Goal: Feedback & Contribution: Submit feedback/report problem

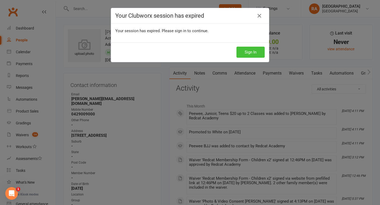
click at [254, 55] on button "Sign In" at bounding box center [250, 52] width 28 height 11
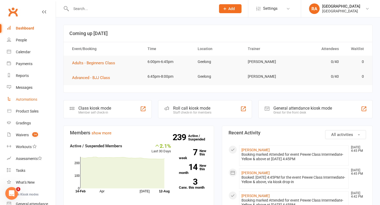
click at [25, 98] on div "Automations" at bounding box center [26, 99] width 21 height 4
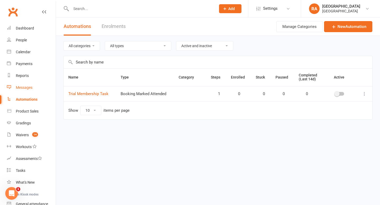
click at [20, 85] on link "Messages" at bounding box center [31, 88] width 49 height 12
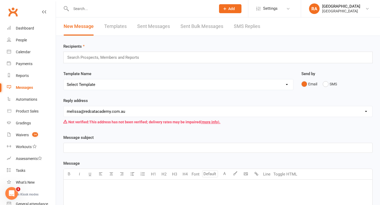
click at [141, 25] on link "Sent Messages" at bounding box center [153, 26] width 33 height 18
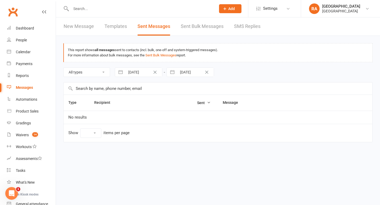
select select "10"
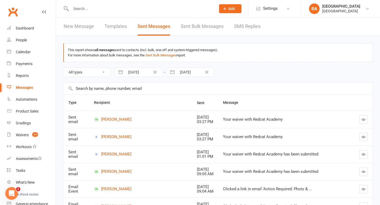
click at [187, 26] on link "Sent Bulk Messages" at bounding box center [202, 26] width 43 height 18
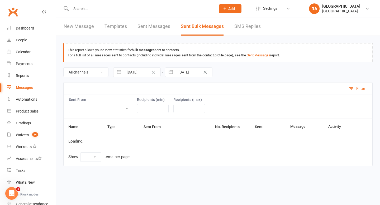
select select "10"
click at [87, 10] on input "text" at bounding box center [140, 8] width 143 height 7
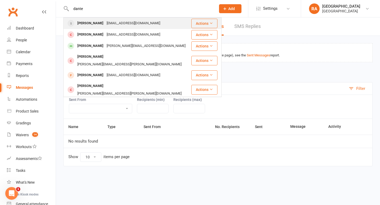
type input "dante"
click at [106, 28] on div "Dante Timpano stefanotimpano@icloud.com" at bounding box center [127, 23] width 127 height 11
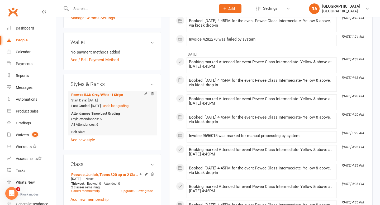
scroll to position [250, 0]
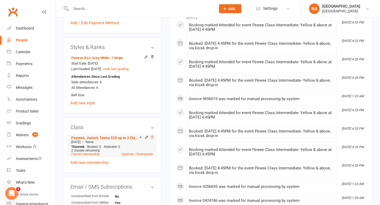
click at [151, 137] on icon at bounding box center [152, 137] width 3 height 3
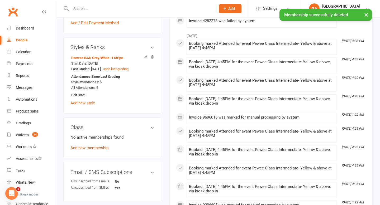
click at [90, 147] on link "Add new membership" at bounding box center [89, 148] width 38 height 5
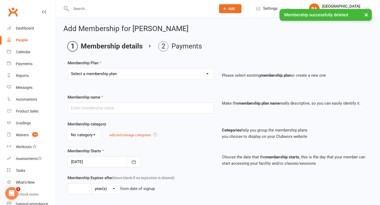
click at [114, 74] on select "Select a membership plan Create new Membership Plan Basic Adult $29 x2 Classes …" at bounding box center [141, 74] width 146 height 11
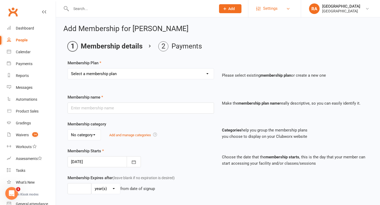
click at [282, 5] on link "Settings" at bounding box center [274, 9] width 37 height 12
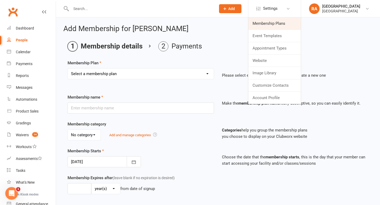
click at [267, 24] on link "Membership Plans" at bounding box center [274, 23] width 53 height 12
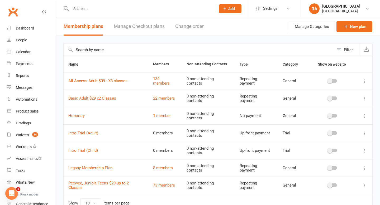
scroll to position [9, 0]
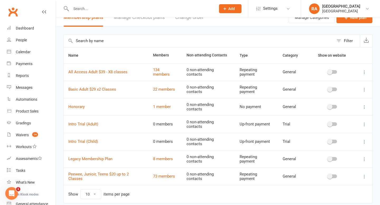
click at [364, 106] on icon at bounding box center [364, 106] width 5 height 5
click at [339, 117] on link "Edit" at bounding box center [341, 117] width 52 height 11
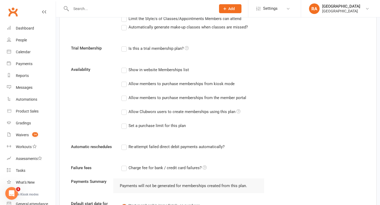
scroll to position [201, 0]
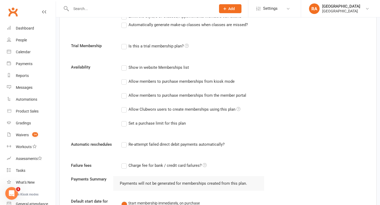
click at [125, 108] on label "Allow Clubworx users to create memberships using this plan" at bounding box center [180, 109] width 119 height 6
click at [125, 106] on input "Allow Clubworx users to create memberships using this plan" at bounding box center [122, 106] width 3 height 0
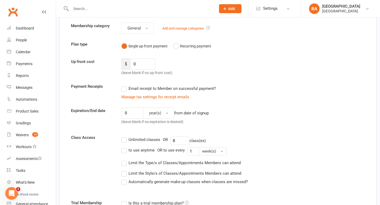
scroll to position [43, 0]
click at [175, 48] on button "Recurring payment" at bounding box center [192, 47] width 38 height 10
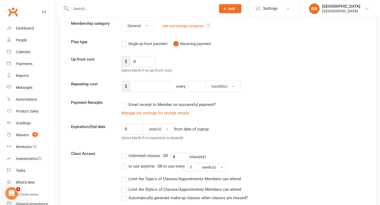
scroll to position [47, 0]
click at [148, 89] on input "number" at bounding box center [152, 85] width 44 height 11
type input "0"
click at [247, 127] on div "0 year(s) from date of signup (leave blank if no expiration is desired)" at bounding box center [192, 133] width 151 height 20
click at [228, 85] on button "month(s)" at bounding box center [222, 85] width 35 height 11
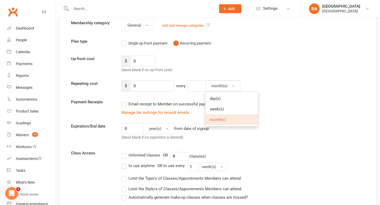
click at [255, 84] on div "$ 0 every month(s) day(s) week(s) month(s)" at bounding box center [230, 85] width 226 height 11
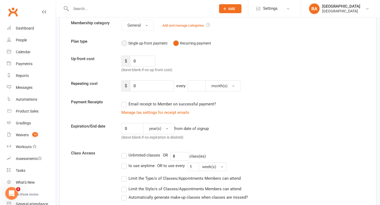
click at [144, 45] on button "Single up-front payment" at bounding box center [144, 43] width 46 height 10
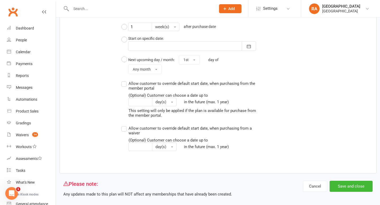
scroll to position [407, 0]
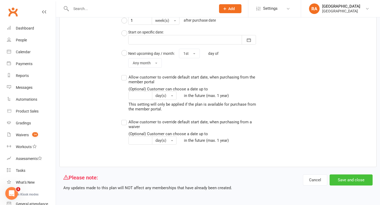
click at [345, 183] on button "Save and close" at bounding box center [351, 180] width 43 height 11
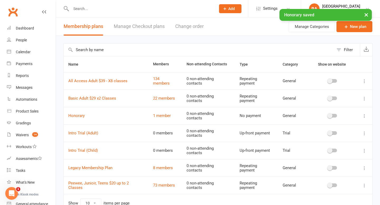
click at [73, 9] on div "× Honorary saved" at bounding box center [186, 9] width 373 height 0
click at [79, 9] on div "× Honorary saved" at bounding box center [186, 9] width 373 height 0
click at [74, 4] on div at bounding box center [137, 8] width 149 height 17
click at [75, 7] on input "text" at bounding box center [140, 8] width 143 height 7
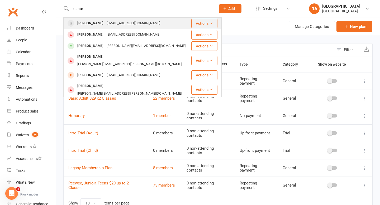
type input "dante"
click at [95, 21] on div "Dante Timpano" at bounding box center [90, 24] width 29 height 8
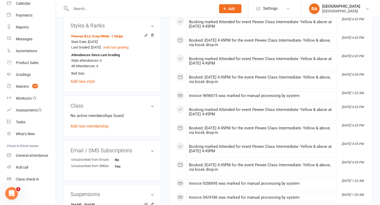
scroll to position [276, 0]
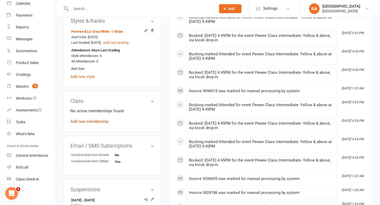
click at [91, 119] on link "Add new membership" at bounding box center [89, 121] width 38 height 5
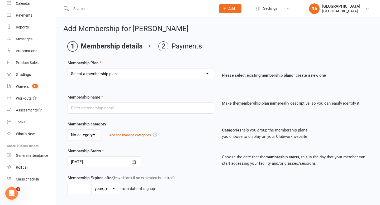
click at [168, 77] on select "Select a membership plan Create new Membership Plan Basic Adult $29 x2 Classes …" at bounding box center [141, 74] width 146 height 11
select select "6"
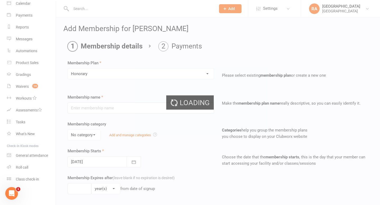
type input "Honorary"
select select "0"
type input "0"
type input "8"
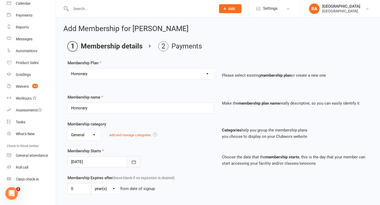
click at [134, 163] on icon "button" at bounding box center [133, 162] width 5 height 5
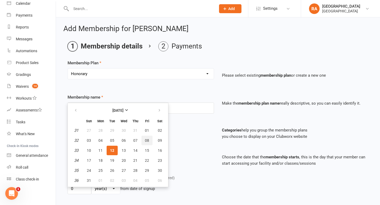
click at [146, 142] on span "08" at bounding box center [147, 141] width 4 height 4
type input "08 Aug 2025"
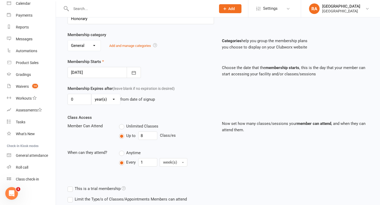
scroll to position [73, 0]
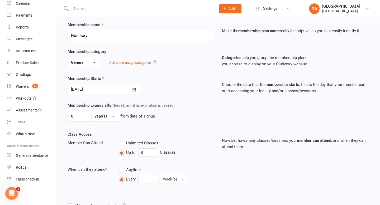
click at [115, 116] on select "day(s) week(s) month(s) year(s)" at bounding box center [106, 116] width 28 height 11
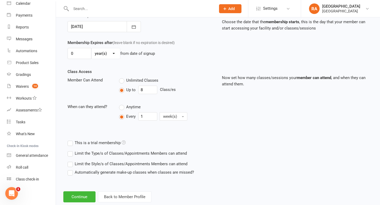
scroll to position [148, 0]
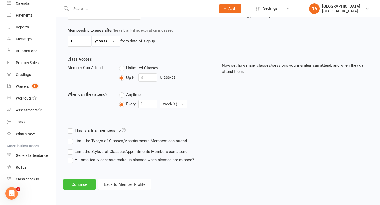
click at [87, 187] on button "Continue" at bounding box center [79, 184] width 32 height 11
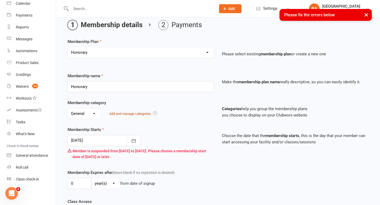
scroll to position [23, 0]
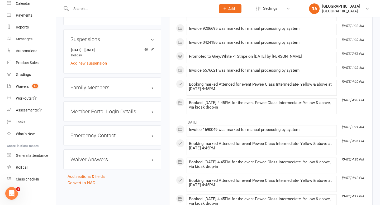
scroll to position [428, 0]
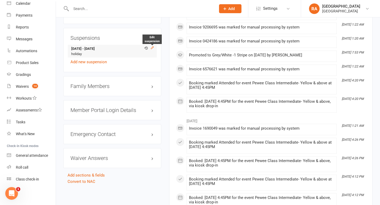
click at [153, 46] on icon at bounding box center [152, 48] width 4 height 4
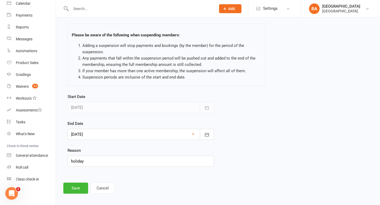
scroll to position [27, 0]
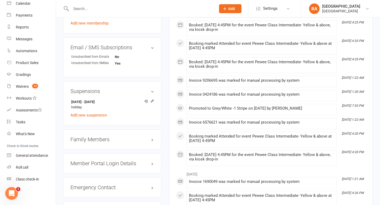
scroll to position [407, 0]
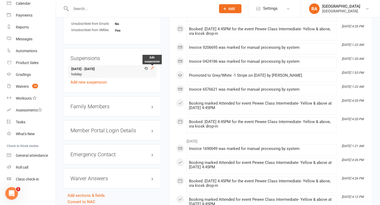
click at [152, 67] on icon at bounding box center [152, 68] width 4 height 4
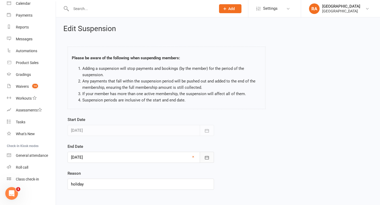
click at [208, 153] on button "button" at bounding box center [207, 157] width 14 height 11
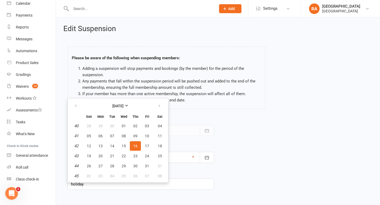
click at [193, 158] on link "×" at bounding box center [193, 157] width 2 height 6
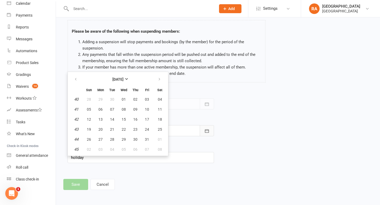
click at [207, 132] on icon "button" at bounding box center [207, 130] width 4 height 3
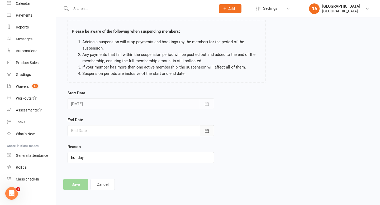
click at [207, 132] on icon "button" at bounding box center [207, 130] width 4 height 3
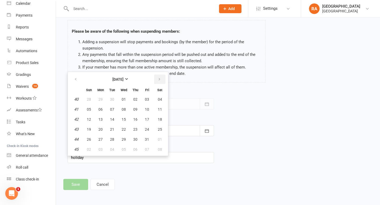
click at [162, 79] on button "button" at bounding box center [159, 79] width 11 height 9
click at [78, 80] on button "button" at bounding box center [75, 79] width 11 height 9
click at [136, 112] on button "07" at bounding box center [135, 109] width 11 height 9
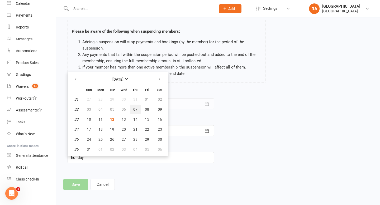
type input "07 Aug 2025"
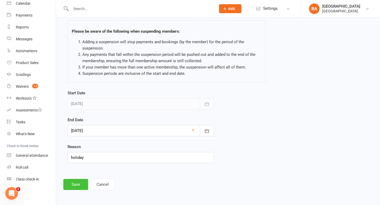
click at [77, 184] on button "Save" at bounding box center [75, 184] width 25 height 11
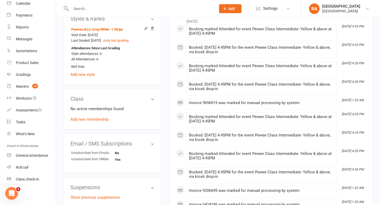
scroll to position [275, 0]
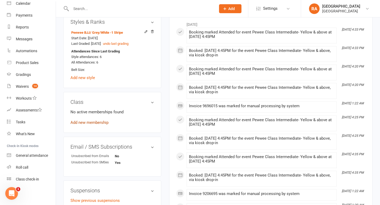
click at [88, 122] on link "Add new membership" at bounding box center [89, 122] width 38 height 5
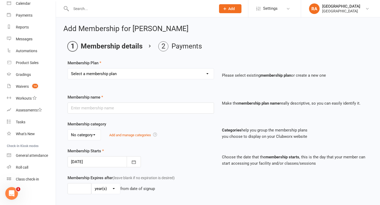
click at [146, 71] on select "Select a membership plan Create new Membership Plan Basic Adult $29 x2 Classes …" at bounding box center [141, 74] width 146 height 11
select select "6"
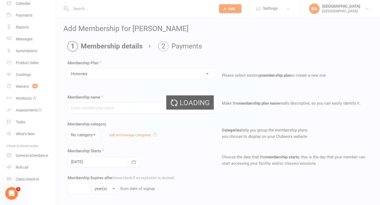
type input "Honorary"
select select "0"
type input "0"
type input "8"
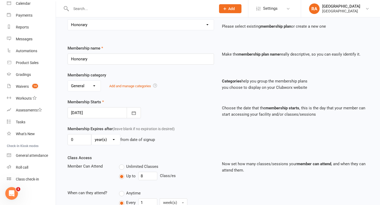
scroll to position [53, 0]
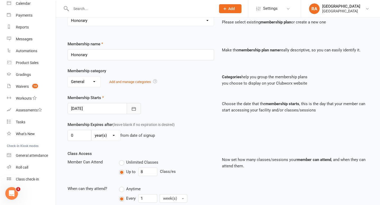
click at [137, 111] on button "button" at bounding box center [134, 108] width 14 height 11
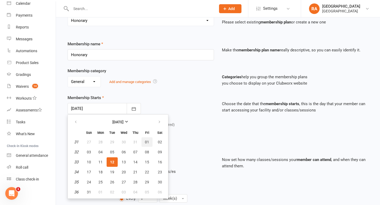
click at [148, 144] on span "01" at bounding box center [147, 142] width 4 height 4
type input "01 Aug 2025"
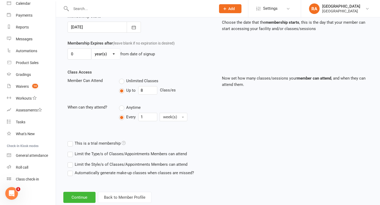
scroll to position [148, 0]
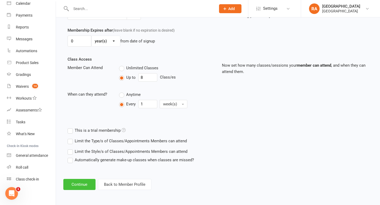
click at [83, 180] on button "Continue" at bounding box center [79, 184] width 32 height 11
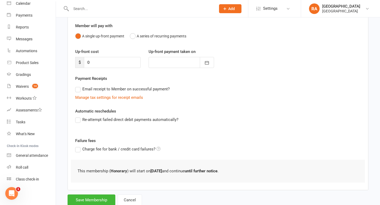
scroll to position [61, 0]
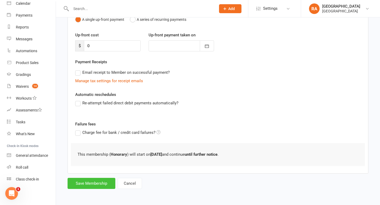
click at [88, 185] on button "Save Membership" at bounding box center [92, 183] width 48 height 11
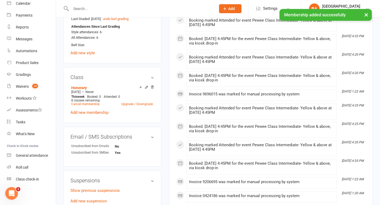
scroll to position [302, 0]
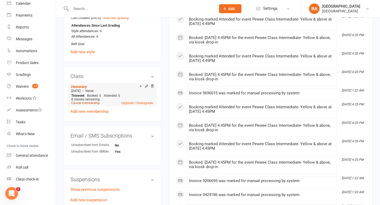
click at [94, 103] on link "Cancel membership" at bounding box center [85, 103] width 28 height 4
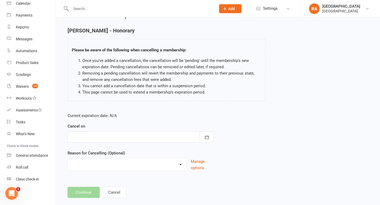
scroll to position [23, 0]
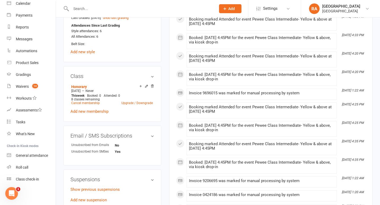
scroll to position [301, 0]
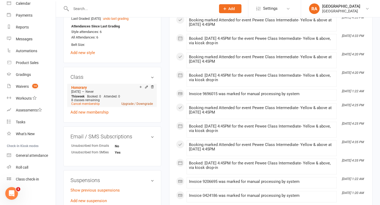
click at [128, 102] on link "Upgrade / Downgrade" at bounding box center [136, 104] width 31 height 4
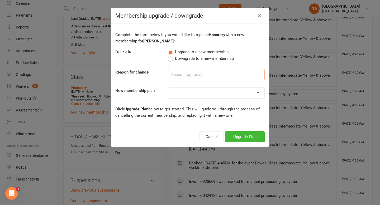
click at [177, 77] on input at bounding box center [216, 74] width 97 height 11
click at [179, 91] on select "Basic Adult $29 x2 Classes All Access Adult $39 - X8 classes Peewee, Junioir, T…" at bounding box center [216, 93] width 96 height 11
select select "2"
click at [242, 136] on button "Upgrade Plan" at bounding box center [245, 136] width 40 height 11
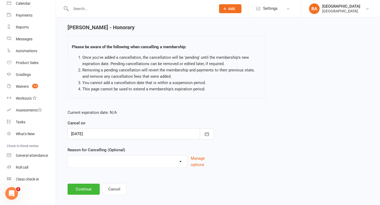
scroll to position [23, 0]
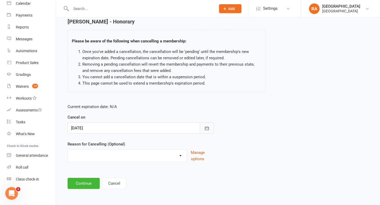
click at [206, 127] on icon "button" at bounding box center [207, 128] width 4 height 3
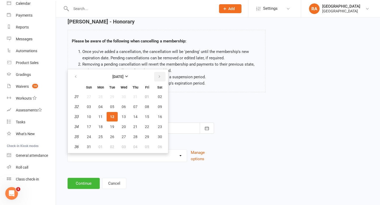
click at [160, 79] on icon "button" at bounding box center [160, 77] width 4 height 4
click at [148, 117] on span "17" at bounding box center [147, 117] width 4 height 4
type input "17 Oct 2025"
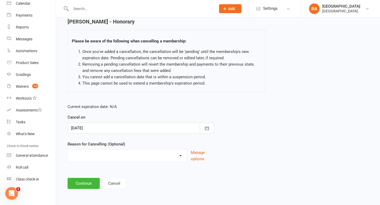
click at [115, 164] on div "Current expiration date: N/A Cancel on 17 Oct 2025 October 2025 Sun Mon Tue Wed…" at bounding box center [141, 135] width 154 height 70
click at [113, 158] on select "Holiday Injury Other reason" at bounding box center [127, 155] width 119 height 11
select select "2"
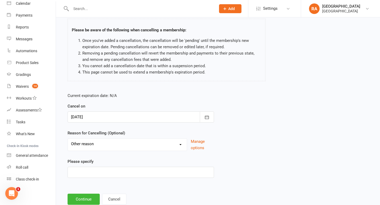
scroll to position [50, 0]
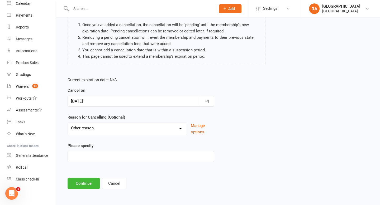
click at [95, 163] on div "Current expiration date: N/A Cancel on 17 Oct 2025 October 2025 Sun Mon Tue Wed…" at bounding box center [141, 121] width 154 height 97
click at [93, 160] on input at bounding box center [141, 156] width 146 height 11
type input "U"
type input "Altering membership"
click at [85, 181] on button "Continue" at bounding box center [84, 183] width 32 height 11
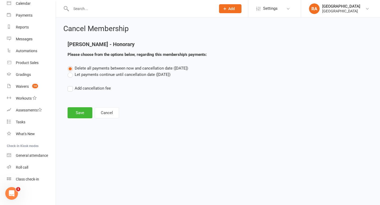
scroll to position [0, 0]
click at [111, 76] on label "Let payments continue until cancellation date (Oct 17, 2025)" at bounding box center [119, 75] width 103 height 6
click at [71, 72] on input "Let payments continue until cancellation date (Oct 17, 2025)" at bounding box center [69, 72] width 3 height 0
click at [83, 113] on button "Save" at bounding box center [80, 112] width 25 height 11
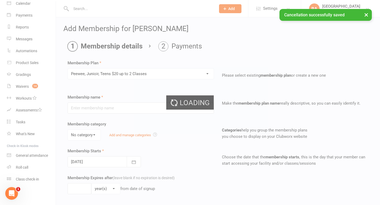
type input "Peewee, Junioir, Teens $20 up to 2 Classes"
select select "0"
type input "0"
type input "2"
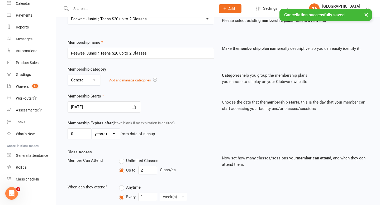
scroll to position [61, 0]
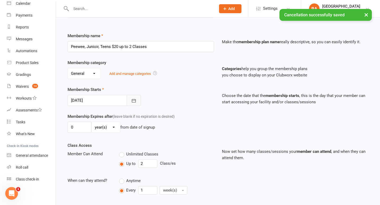
click at [135, 97] on button "button" at bounding box center [134, 100] width 14 height 11
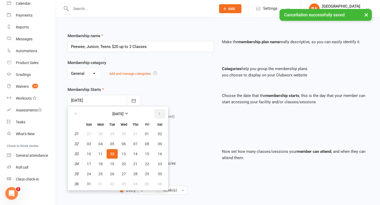
click at [163, 116] on button "button" at bounding box center [159, 113] width 11 height 9
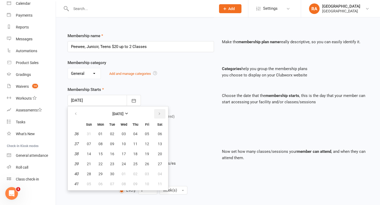
click at [163, 116] on button "button" at bounding box center [159, 113] width 11 height 9
click at [149, 152] on button "17" at bounding box center [146, 153] width 11 height 9
type input "17 Oct 2025"
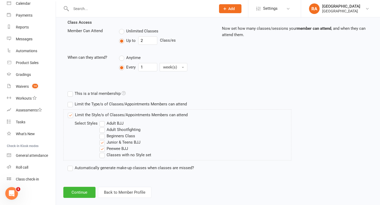
scroll to position [193, 0]
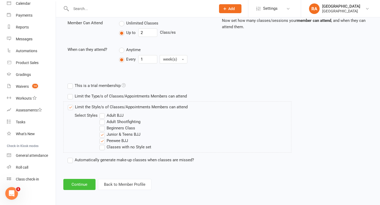
click at [86, 187] on button "Continue" at bounding box center [79, 184] width 32 height 11
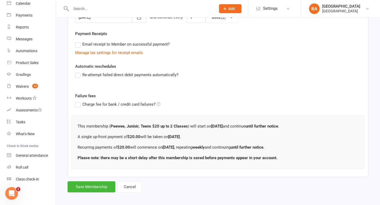
scroll to position [147, 0]
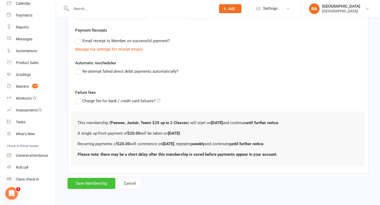
click at [94, 187] on button "Save Membership" at bounding box center [92, 183] width 48 height 11
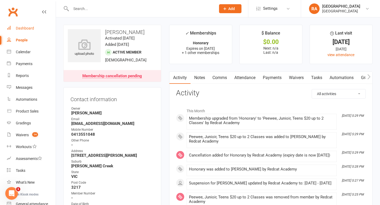
click at [22, 31] on link "Dashboard" at bounding box center [31, 28] width 49 height 12
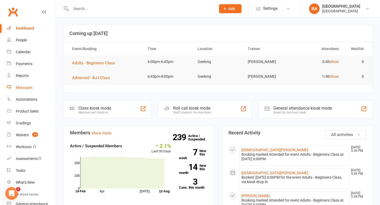
click at [25, 86] on div "Messages" at bounding box center [24, 87] width 17 height 4
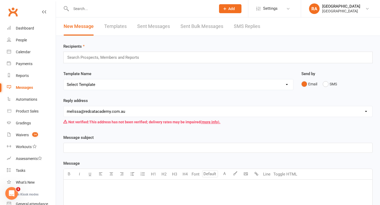
click at [115, 61] on div "Search Prospects, Members and Reports" at bounding box center [217, 58] width 309 height 12
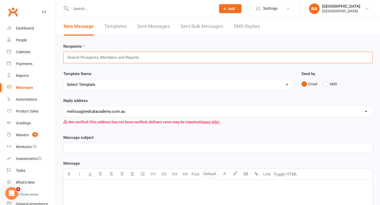
click at [112, 58] on input "text" at bounding box center [105, 57] width 77 height 7
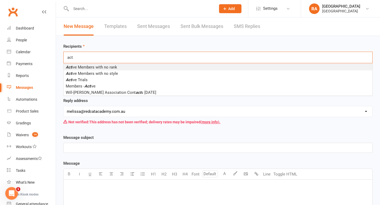
type input "act"
click at [106, 70] on li "Act ive Members with no rank" at bounding box center [218, 67] width 309 height 6
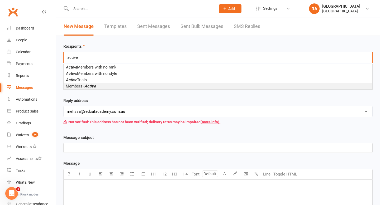
type input "active"
click at [153, 85] on li "Members - Active" at bounding box center [218, 86] width 309 height 6
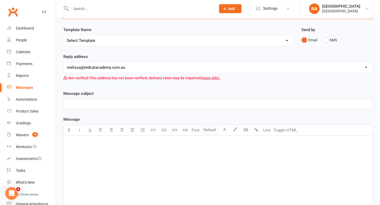
scroll to position [54, 0]
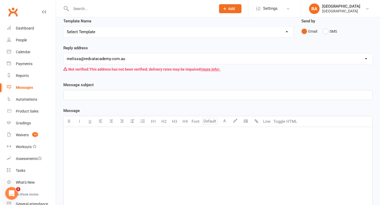
click at [74, 136] on p "﻿" at bounding box center [218, 134] width 302 height 6
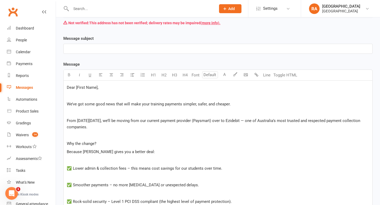
scroll to position [84, 0]
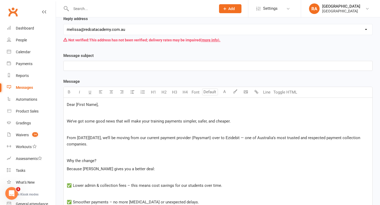
click at [97, 104] on span "Dear [First Name]," at bounding box center [83, 104] width 32 height 5
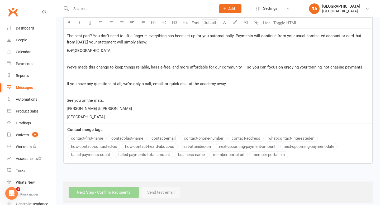
click at [89, 137] on div "Message U H1 H2 H3 H4 Font A Line Toggle HTML Dear , ﻿ We’ve got some good news…" at bounding box center [217, 13] width 309 height 302
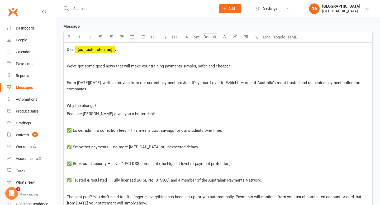
scroll to position [144, 0]
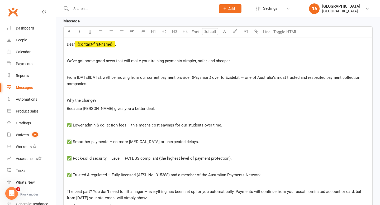
click at [91, 131] on p "﻿" at bounding box center [218, 134] width 302 height 6
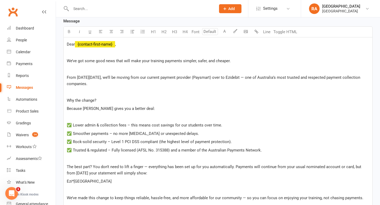
click at [66, 116] on div "Dear ﻿ {contact-first-name} , ﻿ We’ve got some good news that will make your tr…" at bounding box center [218, 145] width 309 height 217
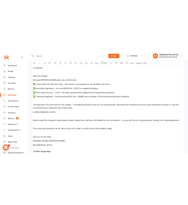
scroll to position [200, 0]
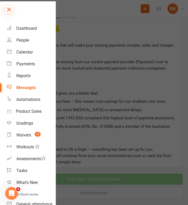
click at [8, 9] on icon at bounding box center [8, 9] width 7 height 7
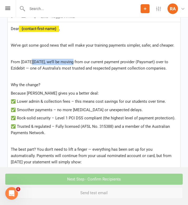
drag, startPoint x: 70, startPoint y: 61, endPoint x: 29, endPoint y: 61, distance: 40.9
click at [29, 61] on span "From this Friday, 22 August 2025, we’ll be moving from our current payment prov…" at bounding box center [90, 65] width 159 height 11
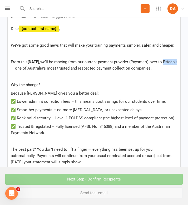
drag, startPoint x: 59, startPoint y: 68, endPoint x: 44, endPoint y: 69, distance: 14.5
click at [44, 69] on span "we’ll be moving from our current payment provider (Paysmart) over to Ezidebit —…" at bounding box center [95, 65] width 168 height 11
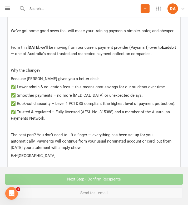
scroll to position [215, 0]
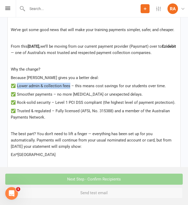
drag, startPoint x: 69, startPoint y: 93, endPoint x: 17, endPoint y: 92, distance: 52.0
click at [17, 88] on span "✅ Lower admin & collection fees – this means cost savings for our students over…" at bounding box center [88, 86] width 155 height 5
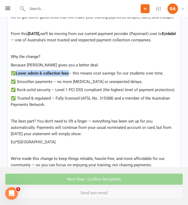
scroll to position [229, 0]
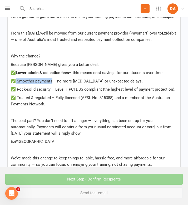
drag, startPoint x: 51, startPoint y: 88, endPoint x: 15, endPoint y: 88, distance: 36.4
click at [15, 84] on span "✅ Smoother payments – no more hiccups or unexpected delays." at bounding box center [77, 81] width 132 height 5
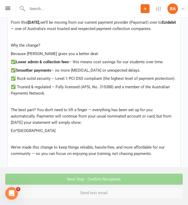
scroll to position [243, 0]
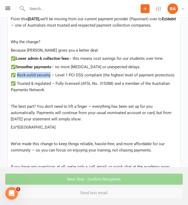
drag, startPoint x: 49, startPoint y: 82, endPoint x: 16, endPoint y: 81, distance: 33.3
click at [16, 78] on span "✅ Rock-solid security – Level 1 PCI DSS compliant (the highest level of payment…" at bounding box center [93, 75] width 165 height 5
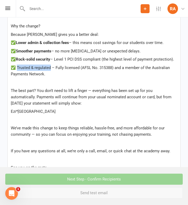
drag, startPoint x: 50, startPoint y: 73, endPoint x: 16, endPoint y: 73, distance: 33.2
click at [16, 73] on span "✅ Trusted & regulated – Fully licensed (AFSL No. 315388) and a member of the Au…" at bounding box center [91, 70] width 160 height 11
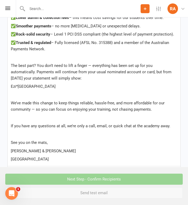
scroll to position [290, 0]
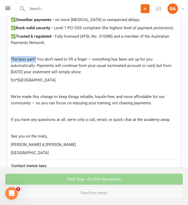
drag, startPoint x: 36, startPoint y: 64, endPoint x: 11, endPoint y: 64, distance: 25.3
click at [11, 64] on span "The best part? You don’t need to lift a finger — everything has been set up for…" at bounding box center [92, 65] width 162 height 17
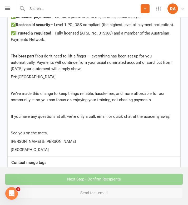
scroll to position [294, 0]
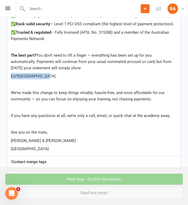
drag, startPoint x: 50, startPoint y: 83, endPoint x: 1, endPoint y: 84, distance: 49.9
click at [1, 84] on div "Recipients × Members - Active (231 recipients) Search Prospects, Members and Re…" at bounding box center [94, 2] width 188 height 512
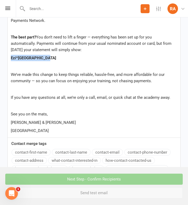
scroll to position [312, 0]
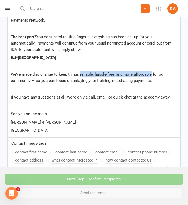
drag, startPoint x: 152, startPoint y: 81, endPoint x: 80, endPoint y: 82, distance: 72.0
click at [80, 82] on span "We’ve made this change to keep things reliable, hassle-free, and more affordabl…" at bounding box center [88, 77] width 155 height 11
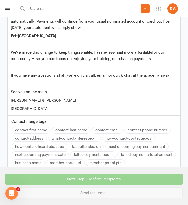
scroll to position [336, 0]
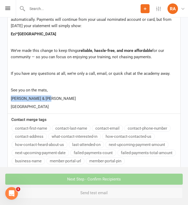
drag, startPoint x: 48, startPoint y: 104, endPoint x: -11, endPoint y: 104, distance: 58.8
click at [53, 110] on div "Dear ﻿ {contact-first-name} , ﻿ We’ve got some good news that will make your tr…" at bounding box center [94, 0] width 173 height 228
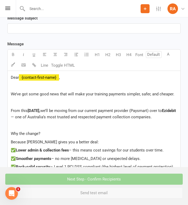
scroll to position [158, 0]
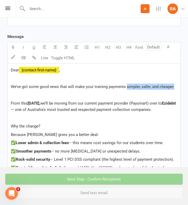
drag, startPoint x: 173, startPoint y: 85, endPoint x: 127, endPoint y: 85, distance: 46.2
click at [127, 85] on span "We’ve got some good news that will make your training payments simpler, safer, …" at bounding box center [93, 86] width 164 height 5
click at [156, 100] on p "From this Friday, 22 August 2025, we’ll be moving from our current payment prov…" at bounding box center [94, 106] width 167 height 13
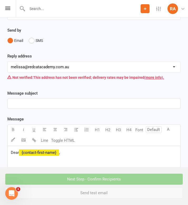
scroll to position [86, 0]
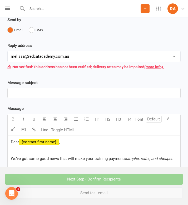
click at [62, 92] on p "﻿" at bounding box center [94, 93] width 167 height 6
click at [41, 55] on select "hello@clubworx.com john@bjj.com.au felix@bjj.com.au support+arthur@clubworx.com…" at bounding box center [94, 56] width 173 height 11
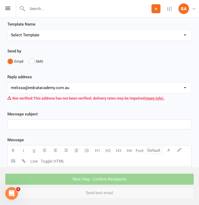
scroll to position [53, 0]
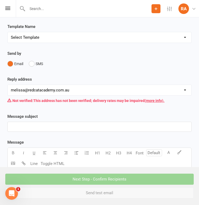
click at [51, 125] on p "﻿" at bounding box center [99, 127] width 177 height 6
click at [148, 102] on link "(more info)." at bounding box center [155, 101] width 20 height 4
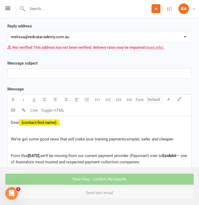
scroll to position [98, 0]
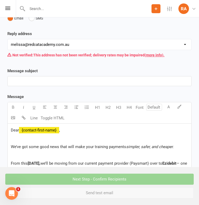
click at [30, 83] on p "﻿" at bounding box center [99, 81] width 177 height 6
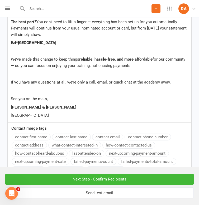
scroll to position [354, 0]
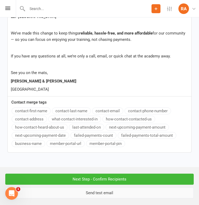
click at [37, 194] on button "Send test email" at bounding box center [99, 193] width 188 height 11
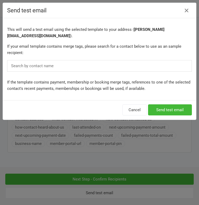
click at [36, 67] on input "text" at bounding box center [34, 66] width 46 height 7
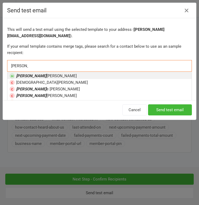
type input "kristi"
click at [47, 75] on li "Kristi ana Page" at bounding box center [99, 76] width 184 height 7
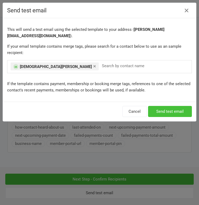
click at [161, 106] on button "Send test email" at bounding box center [170, 111] width 44 height 11
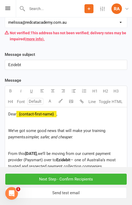
scroll to position [131, 0]
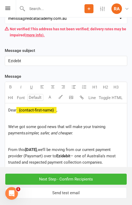
click at [13, 120] on p "﻿" at bounding box center [66, 118] width 116 height 6
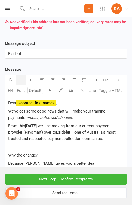
scroll to position [138, 0]
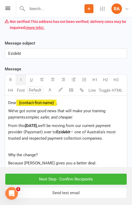
click at [17, 150] on p "﻿" at bounding box center [66, 147] width 116 height 6
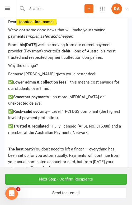
scroll to position [225, 0]
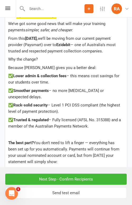
click at [17, 139] on div "Dear ﻿ {contact-first-name} , We’ve got some good news that will make your trai…" at bounding box center [66, 136] width 122 height 254
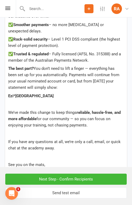
scroll to position [294, 0]
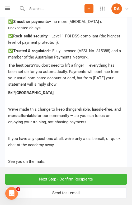
click at [16, 100] on p "﻿" at bounding box center [66, 101] width 116 height 6
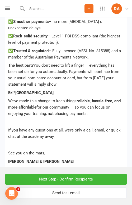
click at [18, 124] on p "﻿" at bounding box center [66, 122] width 116 height 6
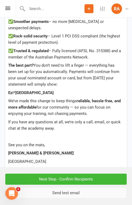
click at [50, 196] on button "Send test email" at bounding box center [65, 193] width 121 height 11
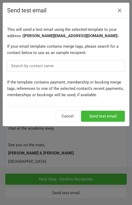
click at [25, 66] on input "text" at bounding box center [34, 66] width 46 height 7
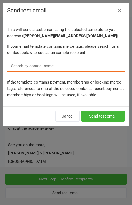
type input "l"
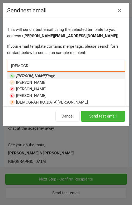
type input "kristiana"
click at [38, 73] on li "Kristiana Page" at bounding box center [65, 76] width 117 height 7
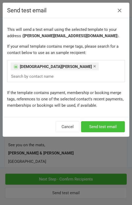
click at [94, 121] on button "Send test email" at bounding box center [103, 126] width 44 height 11
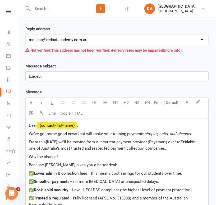
scroll to position [0, 0]
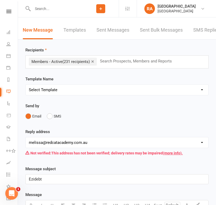
click at [44, 180] on p "Ezidebt" at bounding box center [117, 179] width 176 height 6
click at [29, 179] on span "Ezidebt" at bounding box center [35, 179] width 13 height 5
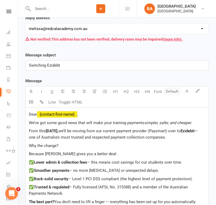
scroll to position [113, 0]
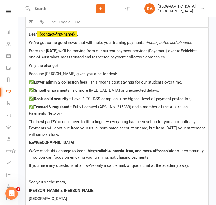
scroll to position [315, 0]
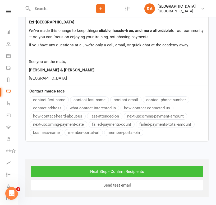
click at [64, 173] on input "Next Step - Confirm Recipients" at bounding box center [117, 171] width 172 height 11
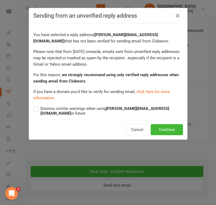
click at [38, 109] on label "Dismiss similar warnings when using melissa@redcatacademy.com.au in future" at bounding box center [107, 111] width 149 height 10
click at [38, 106] on input "Dismiss similar warnings when using melissa@redcatacademy.com.au in future" at bounding box center [107, 106] width 149 height 0
click at [165, 124] on button "Continue" at bounding box center [166, 129] width 32 height 11
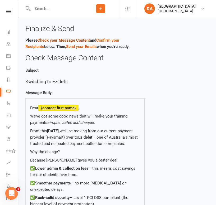
click at [47, 41] on link "Check your Message Content" at bounding box center [63, 40] width 52 height 5
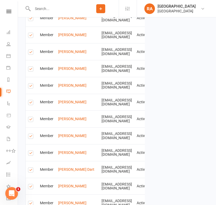
scroll to position [1060, 0]
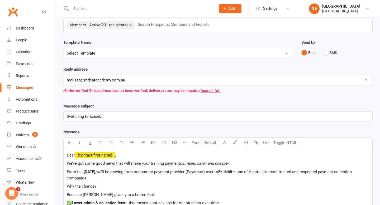
scroll to position [34, 0]
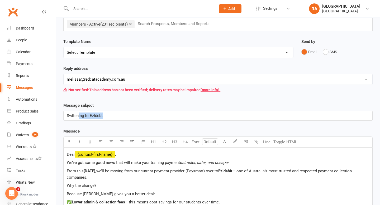
drag, startPoint x: 111, startPoint y: 118, endPoint x: 79, endPoint y: 118, distance: 32.7
click at [79, 118] on p "Switching to Ezidebt" at bounding box center [218, 116] width 302 height 6
click at [83, 118] on span "Switching to Ezidebt" at bounding box center [85, 115] width 36 height 5
drag, startPoint x: 88, startPoint y: 117, endPoint x: 47, endPoint y: 115, distance: 41.5
click at [47, 115] on ui-view "Prospect Member Non-attending contact Class / event Appointment Grading event T…" at bounding box center [190, 177] width 380 height 419
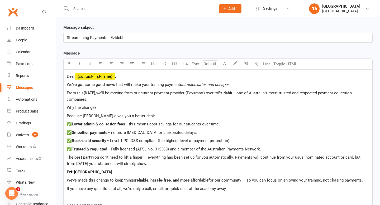
scroll to position [113, 0]
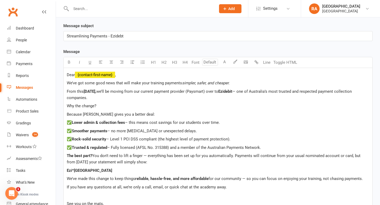
click at [84, 92] on span "From this" at bounding box center [75, 91] width 17 height 5
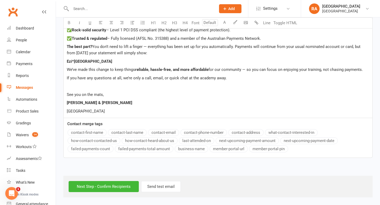
scroll to position [223, 0]
click at [108, 188] on input "Next Step - Confirm Recipients" at bounding box center [104, 186] width 70 height 11
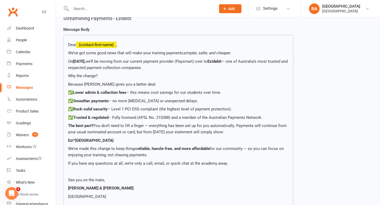
scroll to position [61, 0]
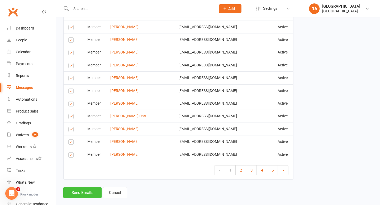
click at [80, 187] on button "Send Emails" at bounding box center [82, 192] width 38 height 11
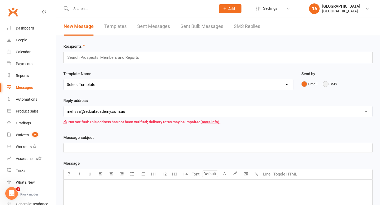
click at [325, 85] on button "SMS" at bounding box center [330, 84] width 14 height 10
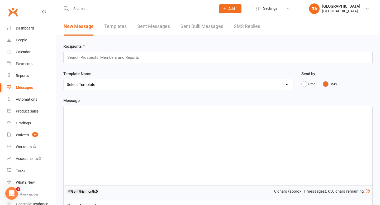
click at [84, 123] on div "﻿" at bounding box center [218, 145] width 309 height 79
click at [92, 54] on div "Search Prospects, Members and Reports" at bounding box center [217, 58] width 309 height 12
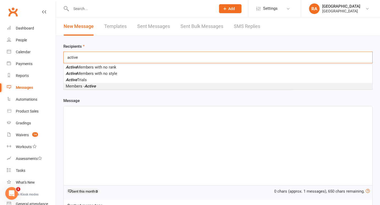
type input "active"
click at [90, 84] on em "Active" at bounding box center [89, 86] width 11 height 5
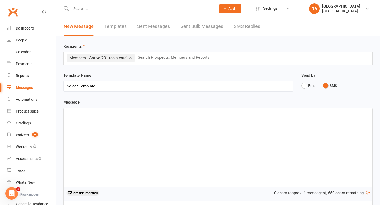
click at [108, 118] on div "﻿" at bounding box center [218, 147] width 309 height 79
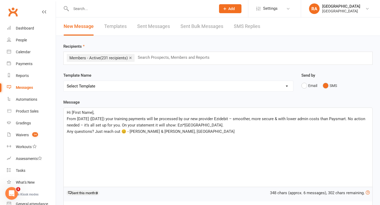
click at [93, 112] on span "Hi [First Name]," at bounding box center [80, 112] width 27 height 5
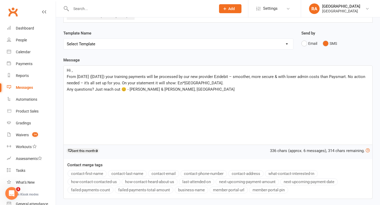
scroll to position [75, 0]
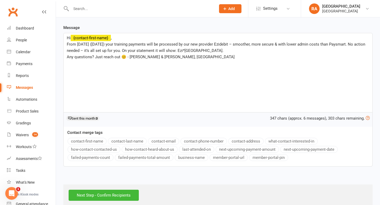
click at [82, 140] on button "contact-first-name" at bounding box center [87, 141] width 39 height 7
click at [68, 44] on span "From this Friday (22 Aug) your training payments will be processed by our new p…" at bounding box center [216, 47] width 299 height 11
click at [97, 46] on span "Starting from this Friday (22 Aug) your training payments will be processed by …" at bounding box center [217, 47] width 301 height 11
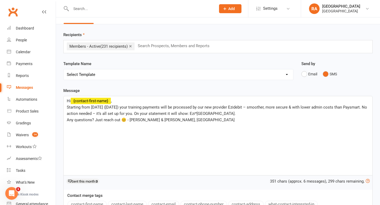
scroll to position [83, 0]
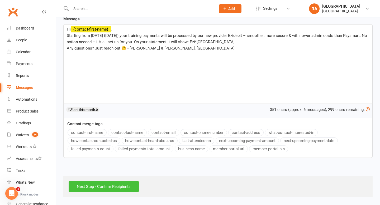
click at [111, 189] on input "Next Step - Confirm Recipients" at bounding box center [104, 186] width 70 height 11
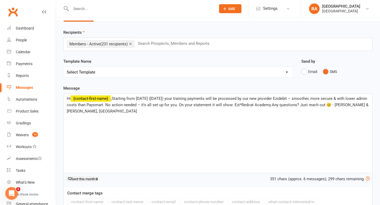
scroll to position [14, 0]
click at [156, 141] on div "Hi ﻿ {contact-first-name} ,Starting from Friday (22 Aug) your training payments…" at bounding box center [218, 133] width 309 height 79
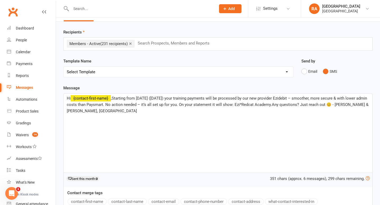
click at [133, 106] on span ",Starting from Friday (22 Aug) your training payments will be processed by our …" at bounding box center [218, 104] width 303 height 17
click at [120, 112] on p "Hi ﻿ {contact-first-name} ,Starting from Friday (22 Aug) your training payments…" at bounding box center [218, 104] width 302 height 19
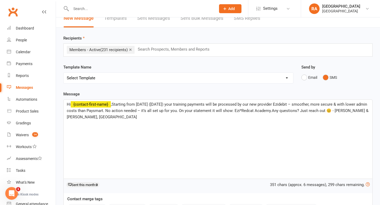
scroll to position [0, 0]
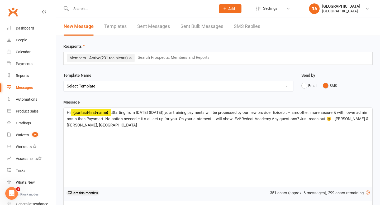
click at [101, 134] on div "Hi ﻿ {contact-first-name} ,Starting from Friday (22 Aug) your training payments…" at bounding box center [218, 147] width 309 height 79
click at [108, 121] on span ",Starting from Friday (22 Aug) your training payments will be processed by our …" at bounding box center [218, 118] width 303 height 17
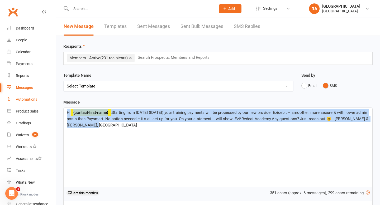
drag, startPoint x: 103, startPoint y: 126, endPoint x: 41, endPoint y: 101, distance: 67.0
click at [41, 101] on ui-view "Prospect Member Non-attending contact Class / event Appointment Grading event T…" at bounding box center [190, 141] width 380 height 280
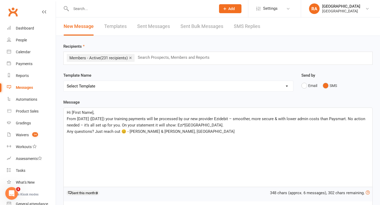
click at [67, 132] on span "Any questions? Just reach out 😊 - John & Melissa, Redcat Academy" at bounding box center [151, 131] width 168 height 5
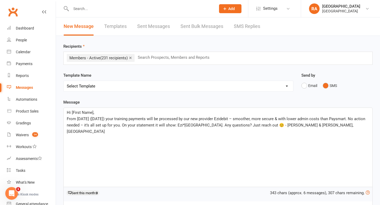
click at [68, 118] on span "From this Friday (22 Aug) your training payments will be processed by our new p…" at bounding box center [216, 125] width 299 height 17
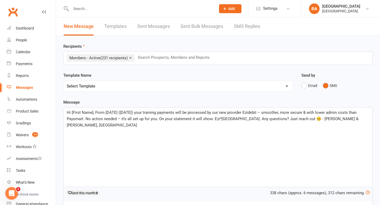
click at [105, 132] on div "Hi [First Name], From this Friday (22 Aug) your training payments will be proce…" at bounding box center [218, 147] width 309 height 79
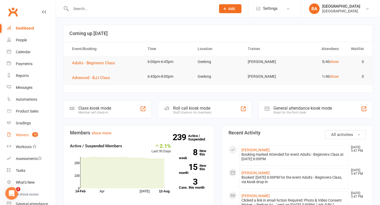
click at [24, 136] on div "Waivers" at bounding box center [22, 135] width 13 height 4
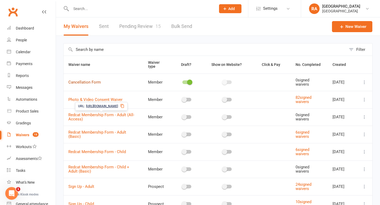
click at [89, 82] on link "Cancellation Form" at bounding box center [84, 82] width 32 height 5
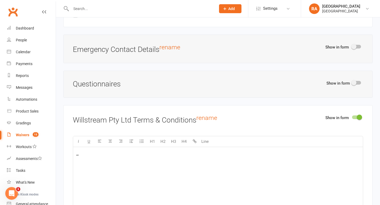
scroll to position [603, 0]
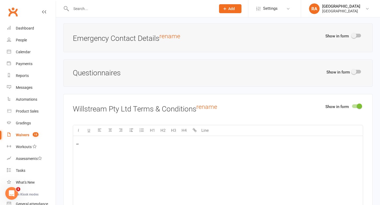
click at [354, 73] on span at bounding box center [353, 71] width 5 height 5
click at [352, 71] on input "checkbox" at bounding box center [352, 71] width 0 height 0
select select "do_not_copy_answers"
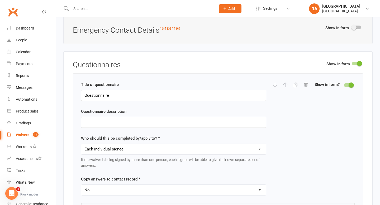
scroll to position [612, 0]
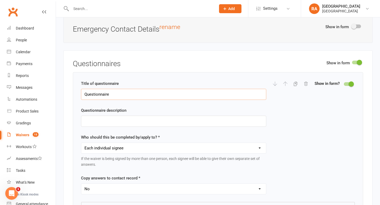
drag, startPoint x: 123, startPoint y: 94, endPoint x: 61, endPoint y: 89, distance: 62.7
type input "Cancellation Details"
click at [103, 121] on input "text" at bounding box center [173, 121] width 185 height 11
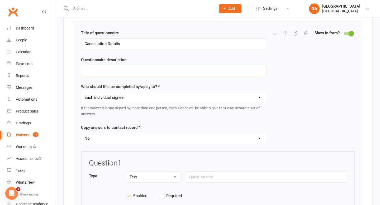
scroll to position [664, 0]
click at [103, 97] on select "Each individual signee Primary signee only Dependent signees only Attending sig…" at bounding box center [173, 97] width 185 height 11
select select "applies_to_primary_signee"
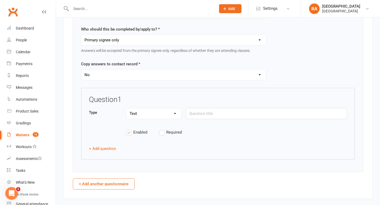
scroll to position [728, 0]
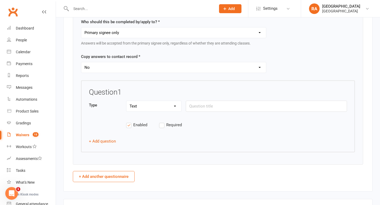
click at [102, 61] on div "Copy answers to contact record * Yes No" at bounding box center [173, 64] width 185 height 20
click at [102, 66] on select "Yes No" at bounding box center [173, 67] width 185 height 11
select select "copy_answers_for_all_signees"
click at [148, 107] on select "Text Select Checkbox" at bounding box center [153, 106] width 55 height 11
click at [198, 105] on input "text" at bounding box center [266, 106] width 161 height 11
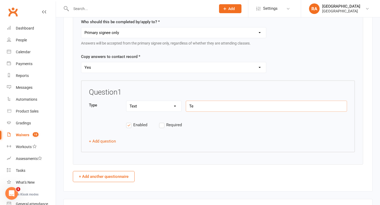
type input "T"
type input "Reason for cancellation"
click at [107, 138] on button "+ Add question" at bounding box center [102, 141] width 27 height 6
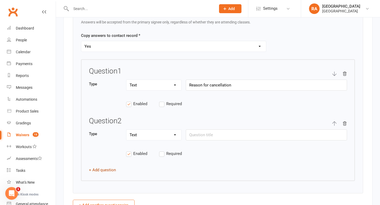
scroll to position [745, 0]
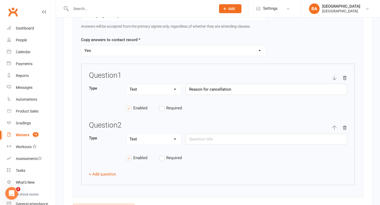
click at [345, 126] on icon "button" at bounding box center [344, 128] width 5 height 5
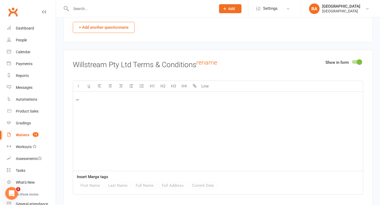
scroll to position [879, 0]
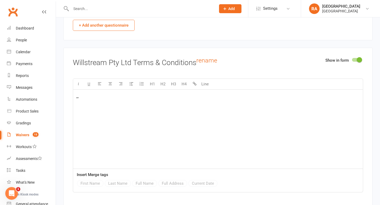
click at [185, 100] on div ",,," at bounding box center [218, 129] width 290 height 79
drag, startPoint x: 96, startPoint y: 96, endPoint x: 50, endPoint y: 96, distance: 45.7
click at [50, 96] on ui-view "Prospect Member Non-attending contact Class / event Appointment Grading event T…" at bounding box center [190, 4] width 380 height 1765
click at [114, 96] on span "As per the membersship agreement," at bounding box center [108, 96] width 64 height 5
click at [143, 95] on p "As per the membership agreement," at bounding box center [217, 96] width 283 height 6
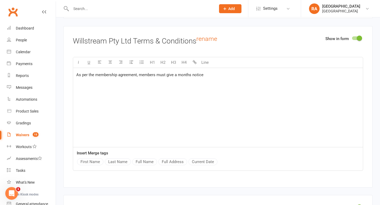
scroll to position [901, 0]
click at [224, 75] on p "As per the membership agreement, members must give a months notice of their" at bounding box center [217, 74] width 283 height 6
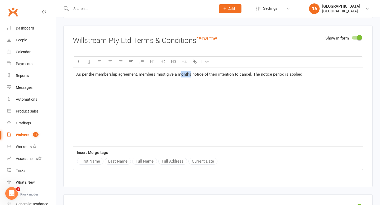
drag, startPoint x: 191, startPoint y: 73, endPoint x: 181, endPoint y: 73, distance: 10.0
click at [181, 73] on span "As per the membership agreement, members must give a months notice of their int…" at bounding box center [189, 74] width 226 height 5
click at [208, 86] on div "As per the membership agreement, members must give a months notice of their int…" at bounding box center [218, 107] width 290 height 79
click at [309, 78] on div "As per the membership agreement, members must give a months notice of their int…" at bounding box center [218, 107] width 290 height 79
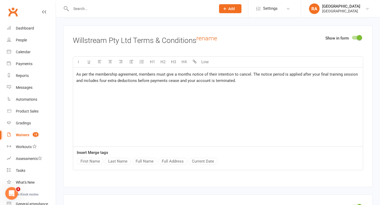
click at [139, 74] on span "As per the membership agreement, members must give a months notice of their int…" at bounding box center [217, 77] width 283 height 11
click at [231, 72] on span "As per the membership agreement, there is no cancellation within the intial 12-…" at bounding box center [217, 77] width 283 height 11
click at [206, 72] on span "As per the membership agreement, there is no cancellation within the intial 12-…" at bounding box center [215, 77] width 279 height 11
click at [238, 73] on span "As per the membership agreement, there is no cancellation within the initial 12…" at bounding box center [215, 77] width 279 height 11
click at [255, 74] on span "As per the membership agreement, there is no cancellation within the initial 12…" at bounding box center [216, 77] width 280 height 11
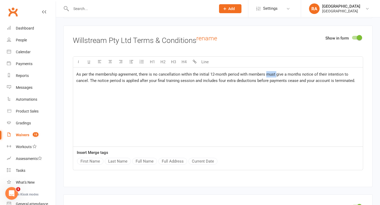
drag, startPoint x: 276, startPoint y: 73, endPoint x: 266, endPoint y: 73, distance: 10.0
click at [266, 73] on span "As per the membership agreement, there is no cancellation within the initial 12…" at bounding box center [215, 77] width 279 height 11
click at [87, 80] on span "As per the membership agreement, there is no cancellation within the initial 12…" at bounding box center [217, 77] width 283 height 11
drag, startPoint x: 208, startPoint y: 73, endPoint x: 198, endPoint y: 74, distance: 10.3
click at [198, 74] on span "As per the membership agreement, there is no cancellation within the initial 12…" at bounding box center [217, 80] width 283 height 17
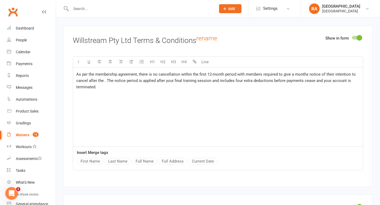
click at [104, 78] on span "As per the membership agreement, there is no cancellation within the first 12-m…" at bounding box center [216, 80] width 280 height 17
click at [108, 79] on span "As per the membership agreement, there is no cancellation within the first 12-m…" at bounding box center [216, 80] width 280 height 17
click at [144, 79] on span "As per the membership agreement, there is no cancellation within the first 12-m…" at bounding box center [216, 80] width 281 height 17
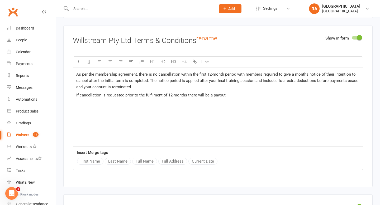
click at [227, 94] on p "If cancellation is requested prior to the fulfilment of 12-months there will be…" at bounding box center [217, 95] width 283 height 6
click at [168, 96] on span "If cancellation is requested prior to the fulfilment of 12-months there will be…" at bounding box center [150, 95] width 149 height 5
click at [191, 95] on span "If cancellation is requested prior to the fulfilment of the 12-months there wil…" at bounding box center [154, 95] width 156 height 5
click at [250, 95] on p "If cancellation is requested prior to the fulfilment of the 12-month period the…" at bounding box center [217, 95] width 283 height 6
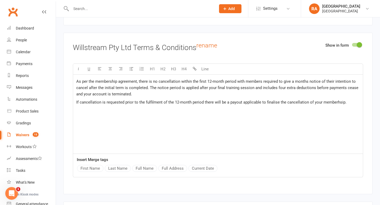
scroll to position [893, 0]
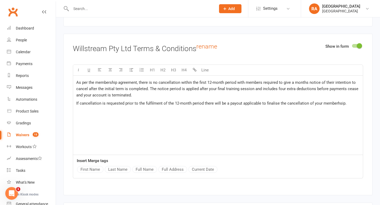
click at [329, 104] on span "If cancellation is requested prior to the fulfilment of the 12-month period the…" at bounding box center [211, 103] width 270 height 5
click at [349, 102] on p "If cancellation is requested prior to the fulfilment of the 12-month period the…" at bounding box center [217, 103] width 283 height 6
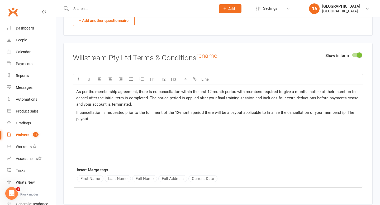
scroll to position [884, 0]
drag, startPoint x: 320, startPoint y: 117, endPoint x: 345, endPoint y: 110, distance: 26.1
click at [345, 110] on p "If cancellation is requested prior to the fulfilment of the 12-month period the…" at bounding box center [217, 116] width 283 height 13
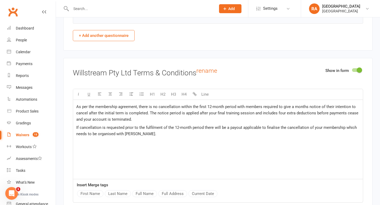
scroll to position [869, 0]
drag, startPoint x: 122, startPoint y: 144, endPoint x: 66, endPoint y: 143, distance: 55.9
click at [66, 143] on div "Show in form Willstream Pty Ltd Terms & Conditions rename U H1 H2 H3 H4 Line As…" at bounding box center [217, 139] width 309 height 162
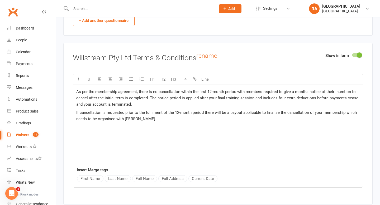
scroll to position [885, 0]
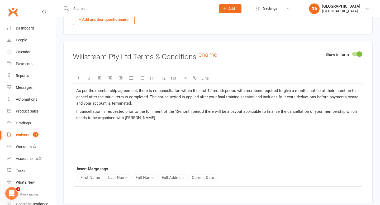
click at [137, 91] on span "As per the membership agreement, there is no cancellation within the first 12-m…" at bounding box center [217, 96] width 283 height 17
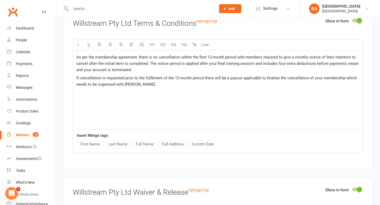
scroll to position [907, 0]
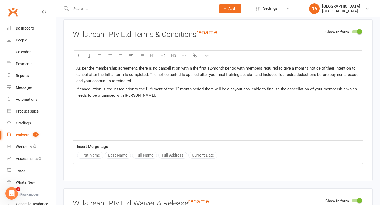
click at [79, 67] on span "As per the membership agreement, there is no cancellation within the first 12-m…" at bounding box center [217, 74] width 283 height 17
click at [139, 154] on button "Full Name" at bounding box center [144, 155] width 25 height 7
click at [216, 73] on span ", understand that as per the membership agreement, there is no cancellation wit…" at bounding box center [217, 74] width 282 height 17
click at [289, 73] on span ", understand that as per the membership agreement, there is no cancellation wit…" at bounding box center [215, 74] width 278 height 17
click at [333, 74] on span ", understand that as per the membership agreement, there is no cancellation wit…" at bounding box center [218, 74] width 284 height 17
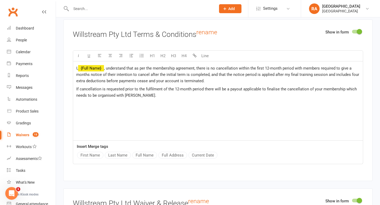
click at [216, 74] on span ", understand that as per the membership agreement, there is no cancellation wit…" at bounding box center [218, 74] width 284 height 17
click at [188, 79] on span ", understand that as per the membership agreement, there is no cancellation wit…" at bounding box center [214, 74] width 276 height 17
click at [80, 89] on span "If cancellation is requested prior to the fulfilment of the 12-month period the…" at bounding box center [217, 92] width 282 height 11
click at [128, 68] on span ", understand that as per the membership agreement, there is no cancellation wit…" at bounding box center [214, 74] width 276 height 17
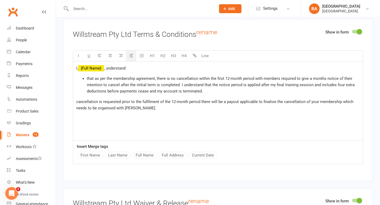
click at [133, 55] on button "button" at bounding box center [131, 56] width 11 height 11
click at [90, 76] on span "that as per the membership agreement, there is no cancellation within the first…" at bounding box center [221, 84] width 269 height 17
click at [96, 78] on span "that as per the membership agreement, there is no cancellation within the first…" at bounding box center [221, 84] width 269 height 17
click at [76, 101] on span "cancellation is requested prior to the fulfilment of the 12-month period there …" at bounding box center [215, 104] width 278 height 11
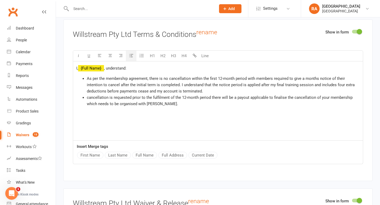
click at [87, 97] on span "cancellation is requested prior to the fulfilment of the 12-month period there …" at bounding box center [220, 100] width 267 height 11
click at [181, 98] on span "If cancellation is requested prior to the fulfilment of the 12-month period the…" at bounding box center [222, 100] width 270 height 11
click at [178, 103] on li "If cancellation is requested prior to the fulfilment of my 12-month period ther…" at bounding box center [223, 100] width 273 height 13
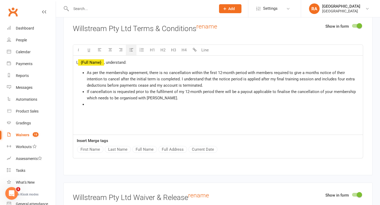
scroll to position [921, 0]
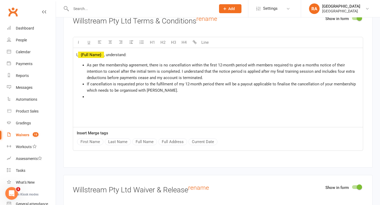
click at [147, 119] on div "I, ﻿ {Full Name} , understand: As per the membership agreement, there is no can…" at bounding box center [218, 87] width 290 height 79
click at [86, 91] on ul "As per the membership agreement, there is no cancellation within the first 12-m…" at bounding box center [217, 81] width 283 height 38
click at [97, 88] on span "If cancellation is requested prior to the fulfilment of my 12-month period ther…" at bounding box center [222, 87] width 270 height 11
click at [327, 82] on span "If cancellation is requested prior to the fulfilment of my 12-month period ther…" at bounding box center [222, 87] width 270 height 11
click at [98, 91] on span "If cancellation is requested prior to the fulfilment of my 12-month period ther…" at bounding box center [223, 87] width 272 height 11
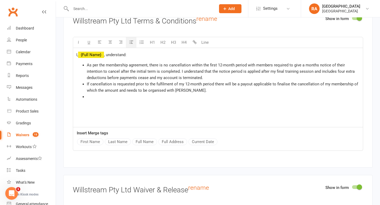
click at [349, 84] on span "If cancellation is requested prior to the fulfilment of my 12-month period ther…" at bounding box center [223, 87] width 272 height 11
drag, startPoint x: 198, startPoint y: 89, endPoint x: 352, endPoint y: 84, distance: 153.9
click at [352, 84] on li "If cancellation is requested prior to the fulfilment of my 12-month period ther…" at bounding box center [223, 87] width 273 height 13
click at [95, 89] on span "If cancellation is requested prior to the fulfilment of my 12-month period ther…" at bounding box center [221, 87] width 269 height 11
click at [152, 91] on span "If cancellation is requested prior to the fulfilment of my 12-month period ther…" at bounding box center [221, 87] width 269 height 11
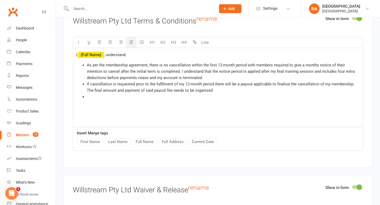
click at [221, 89] on li "If cancellation is requested prior to the fulfilment of my 12-month period ther…" at bounding box center [223, 87] width 273 height 13
click at [121, 96] on li "﻿" at bounding box center [223, 97] width 273 height 6
drag, startPoint x: 202, startPoint y: 69, endPoint x: 179, endPoint y: 73, distance: 23.0
click at [179, 73] on li "As per the membership agreement, there is no cancellation within the first 12-m…" at bounding box center [223, 71] width 273 height 19
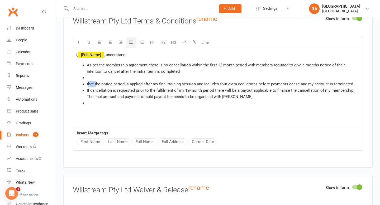
drag, startPoint x: 96, startPoint y: 82, endPoint x: 87, endPoint y: 83, distance: 8.7
click at [87, 83] on span "that the notice period is applied after my final training session and includes …" at bounding box center [220, 84] width 267 height 5
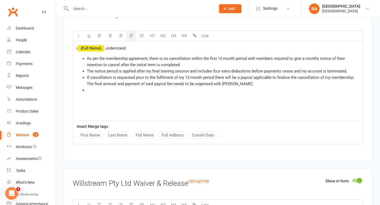
scroll to position [929, 0]
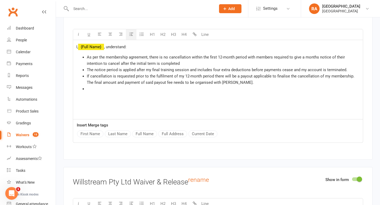
click at [92, 84] on li "If cancellation is requested prior to the fulfilment of my 12-month period ther…" at bounding box center [223, 79] width 273 height 13
click at [93, 90] on div "I, ﻿ {Full Name} , understand: As per the membership agreement, there is no can…" at bounding box center [218, 79] width 290 height 79
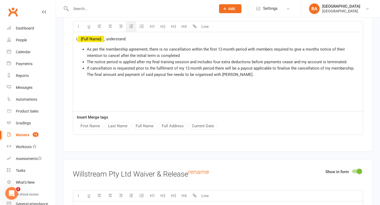
scroll to position [937, 0]
drag, startPoint x: 153, startPoint y: 73, endPoint x: 146, endPoint y: 73, distance: 6.9
click at [146, 73] on span "If cancellation is requested prior to the fulfilment of my 12-month period ther…" at bounding box center [221, 71] width 269 height 11
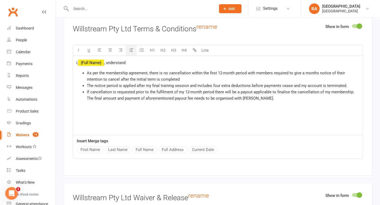
scroll to position [907, 0]
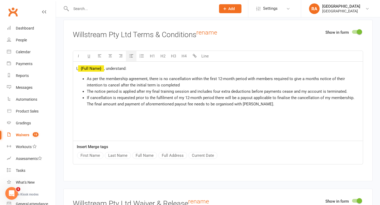
click at [278, 104] on li "If cancellation is requested prior to the fulfilment of my 12-month period ther…" at bounding box center [223, 101] width 273 height 13
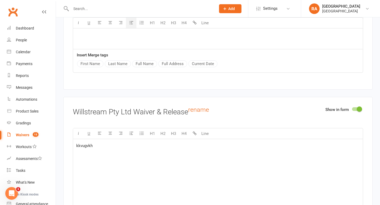
scroll to position [1020, 0]
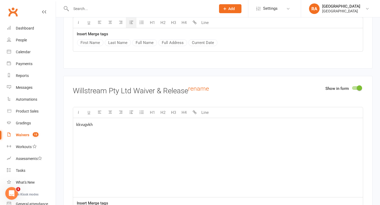
click at [358, 86] on span at bounding box center [359, 87] width 5 height 5
click at [352, 87] on input "checkbox" at bounding box center [352, 87] width 0 height 0
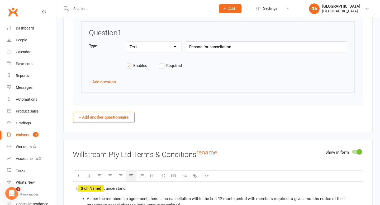
scroll to position [770, 0]
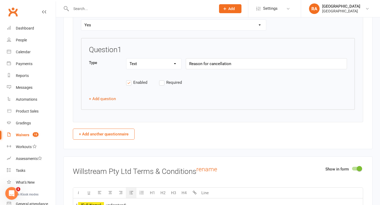
click at [122, 132] on button "+ Add another questionnaire" at bounding box center [104, 134] width 62 height 11
select select "do_not_copy_answers"
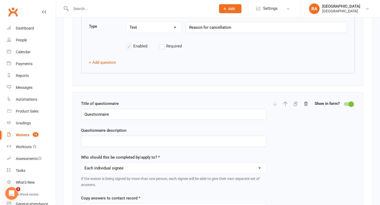
scroll to position [809, 0]
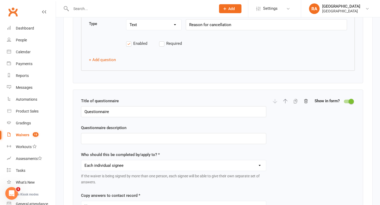
click at [353, 102] on span at bounding box center [351, 101] width 5 height 5
click at [344, 101] on input "checkbox" at bounding box center [344, 101] width 0 height 0
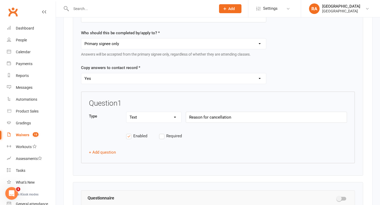
scroll to position [711, 0]
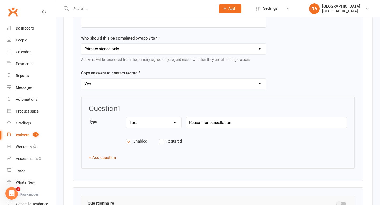
click at [106, 155] on button "+ Add question" at bounding box center [102, 158] width 27 height 6
click at [192, 174] on input "text" at bounding box center [266, 172] width 161 height 11
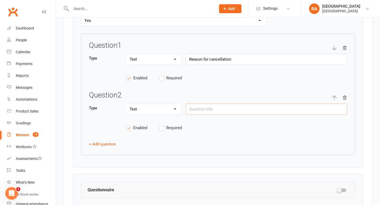
scroll to position [779, 0]
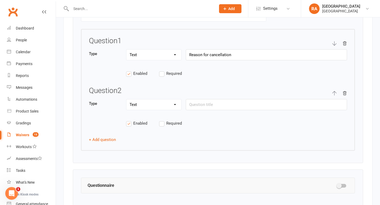
click at [344, 91] on icon "button" at bounding box center [344, 93] width 5 height 5
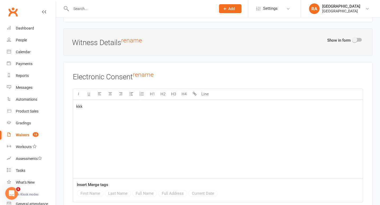
scroll to position [1305, 0]
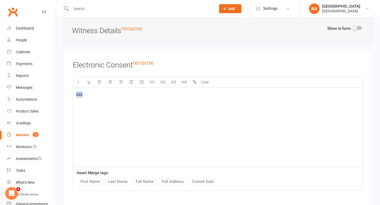
drag, startPoint x: 113, startPoint y: 95, endPoint x: 57, endPoint y: 91, distance: 56.1
drag, startPoint x: 108, startPoint y: 94, endPoint x: 43, endPoint y: 92, distance: 65.2
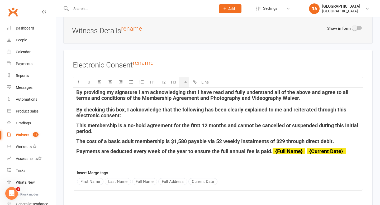
click at [139, 91] on span "By providing my signature I am acknowledging that I have read and fully underst…" at bounding box center [212, 104] width 273 height 30
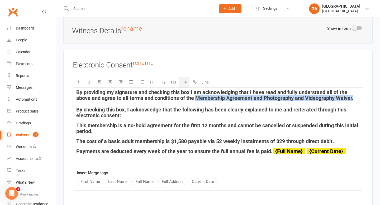
drag, startPoint x: 358, startPoint y: 97, endPoint x: 197, endPoint y: 98, distance: 160.7
click at [197, 98] on h4 "By providing my signature and checking this box I am acknowledging that I have …" at bounding box center [217, 103] width 283 height 29
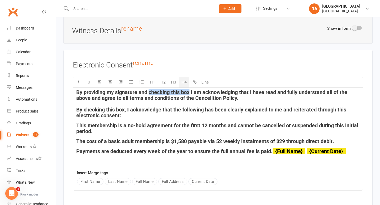
drag, startPoint x: 191, startPoint y: 91, endPoint x: 150, endPoint y: 89, distance: 40.7
click at [150, 89] on span "By providing my signature and checking this box I am acknowledging that I have …" at bounding box center [212, 104] width 272 height 30
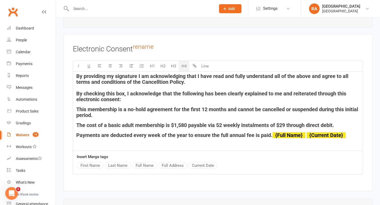
scroll to position [1327, 0]
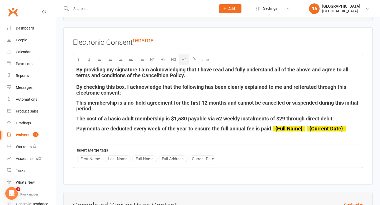
click at [150, 73] on span "By providing my signature I am acknowledging that I have read and fully underst…" at bounding box center [212, 81] width 273 height 30
click at [164, 74] on span "By providing my signature I am acknowledging that I have read and fully underst…" at bounding box center [212, 81] width 273 height 30
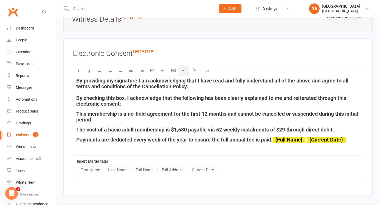
scroll to position [1315, 0]
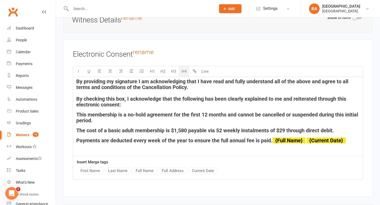
click at [79, 86] on span "By providing my signature I am acknowledging that I have read and fully underst…" at bounding box center [212, 93] width 273 height 30
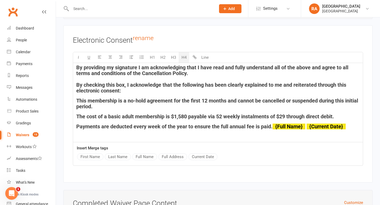
scroll to position [1330, 0]
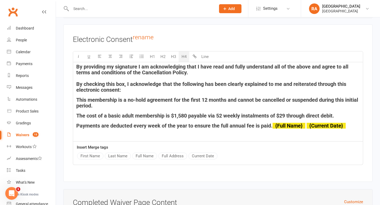
click at [86, 98] on span "This membership is a no-hold agreement for the first 12 months and cannot be ca…" at bounding box center [217, 103] width 283 height 12
click at [116, 99] on span "The membership is a no-hold agreement for the first 12 months and cannot be can…" at bounding box center [217, 103] width 282 height 12
click at [128, 97] on span "The memberships is a no-hold agreement for the first 12 months and cannot be ca…" at bounding box center [218, 103] width 285 height 12
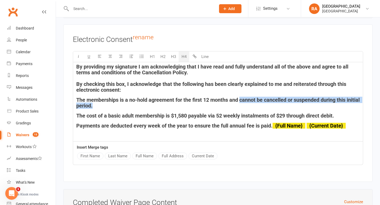
drag, startPoint x: 237, startPoint y: 105, endPoint x: 242, endPoint y: 101, distance: 6.5
click at [242, 101] on h4 "The memberships is a no-hold agreement for the first 12 months and cannot be ca…" at bounding box center [217, 103] width 283 height 12
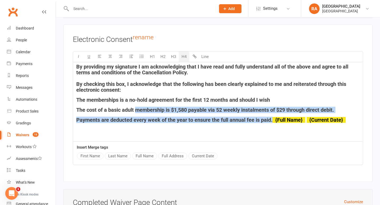
drag, startPoint x: 277, startPoint y: 119, endPoint x: 136, endPoint y: 108, distance: 140.8
click at [136, 108] on div "By providing my signature I am acknowledging that I have read and fully underst…" at bounding box center [218, 101] width 290 height 79
click at [119, 111] on div "By providing my signature I am acknowledging that I have read and fully underst…" at bounding box center [218, 101] width 290 height 79
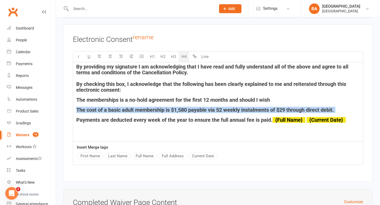
drag, startPoint x: 119, startPoint y: 111, endPoint x: 75, endPoint y: 111, distance: 44.1
click at [75, 111] on div "By providing my signature I am acknowledging that I have read and fully underst…" at bounding box center [218, 101] width 290 height 79
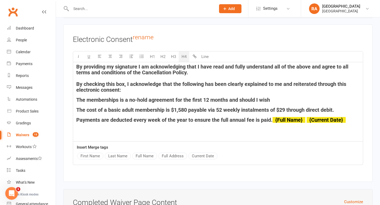
click at [211, 117] on span "Payments are deducted every week of the year to ensure the full annual fee is p…" at bounding box center [174, 120] width 196 height 6
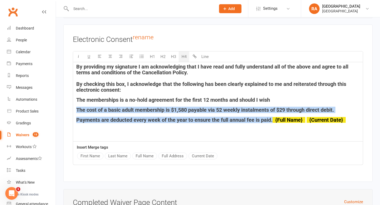
drag, startPoint x: 278, startPoint y: 118, endPoint x: 67, endPoint y: 106, distance: 211.4
click at [67, 106] on div "Electronic Consent rename U H1 H2 H3 H4 Line By providing my signature I am ack…" at bounding box center [217, 104] width 309 height 158
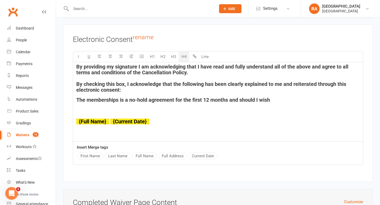
drag, startPoint x: 277, startPoint y: 98, endPoint x: 259, endPoint y: 98, distance: 18.7
click at [259, 98] on h4 "The memberships is a no-hold agreement for the first 12 months and should I wish" at bounding box center [217, 100] width 283 height 6
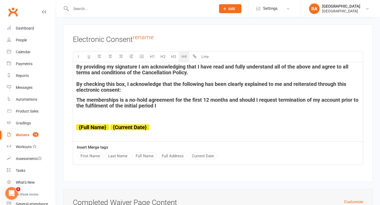
click at [174, 105] on h4 "The memberships is a no-hold agreement for the first 12 months and should I req…" at bounding box center [217, 103] width 283 height 12
click at [196, 105] on span "The memberships is a no-hold agreement for the first 12 months and should I req…" at bounding box center [217, 103] width 283 height 12
click at [222, 102] on span "The memberships is a no-hold agreement for the first 12 months and should I req…" at bounding box center [217, 103] width 283 height 12
drag, startPoint x: 195, startPoint y: 105, endPoint x: 163, endPoint y: 106, distance: 31.7
click at [163, 106] on span "The memberships is a no-hold agreement for the first 12 months and should I req…" at bounding box center [217, 103] width 283 height 12
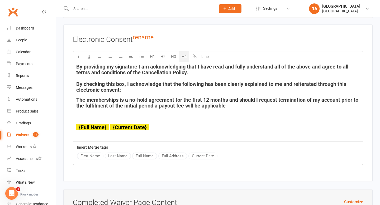
click at [242, 104] on h4 "The memberships is a no-hold agreement for the first 12 months and should I req…" at bounding box center [217, 103] width 283 height 12
click at [165, 110] on div "By providing my signature I am acknowledging that I have read and fully underst…" at bounding box center [218, 101] width 290 height 79
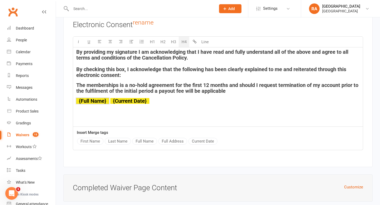
scroll to position [1345, 0]
click at [238, 91] on h4 "The memberships is a no-hold agreement for the first 12 months and should I req…" at bounding box center [217, 88] width 283 height 12
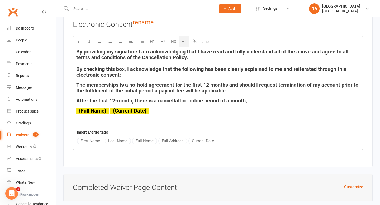
click at [178, 100] on span "After the first 12-month, there is a cancetlaltio. notice period of a month," at bounding box center [161, 101] width 171 height 6
click at [256, 103] on div "By providing my signature I am acknowledging that I have read and fully underst…" at bounding box center [218, 86] width 290 height 79
click at [146, 99] on span "After the first 12-month, there is a cancellation. notice period of a month," at bounding box center [162, 101] width 172 height 6
click at [134, 98] on span "After the first 12-month, the is a cancellation. notice period of a month," at bounding box center [159, 101] width 167 height 6
click at [182, 101] on span "After the first 12-month, the is a cancellation. notice period of a month," at bounding box center [159, 101] width 167 height 6
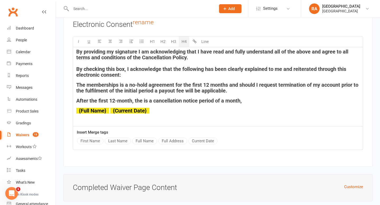
click at [199, 99] on span "After the first 12-month, the is a cancellation notice period of a month," at bounding box center [158, 101] width 165 height 6
drag, startPoint x: 256, startPoint y: 100, endPoint x: 231, endPoint y: 100, distance: 25.6
click at [231, 100] on h4 "After the first 12-month, the is a cancellation notice is period of a month," at bounding box center [217, 101] width 283 height 6
click at [224, 99] on span "After the first 12-month, the is a cancellation notice is period of a month," at bounding box center [161, 101] width 171 height 6
click at [203, 99] on span "After the first 12-month, the is a cancellation notice is period a month," at bounding box center [158, 101] width 165 height 6
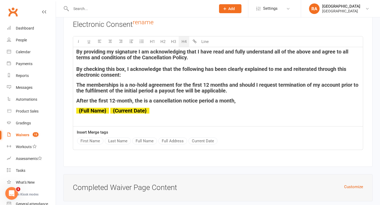
click at [216, 99] on span "After the first 12-month, the is a cancellation notice period a month," at bounding box center [155, 101] width 159 height 6
click at [246, 102] on h4 "After the first 12-month, the is a cancellation notice period is a month," at bounding box center [217, 101] width 283 height 6
click at [322, 99] on h4 "After the first 12-month, the is a cancellation notice period is a month, meani…" at bounding box center [217, 101] width 283 height 6
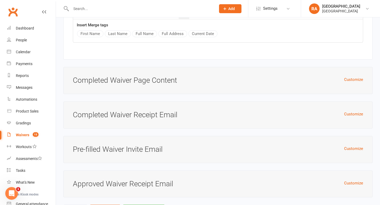
scroll to position [1477, 0]
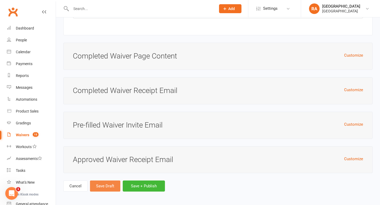
click at [104, 183] on button "Save Draft" at bounding box center [105, 186] width 30 height 11
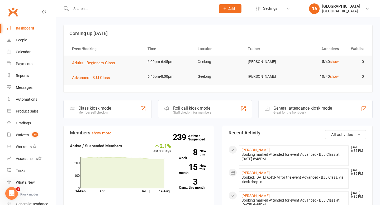
click at [83, 8] on input "text" at bounding box center [140, 8] width 143 height 7
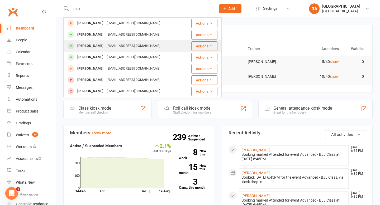
type input "max"
click at [95, 45] on div "[PERSON_NAME]" at bounding box center [90, 46] width 29 height 8
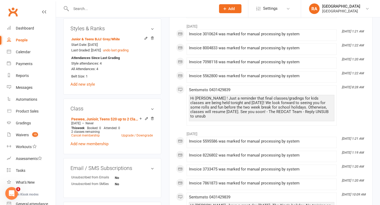
scroll to position [280, 0]
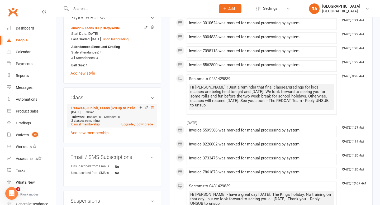
click at [152, 106] on icon at bounding box center [152, 107] width 3 height 3
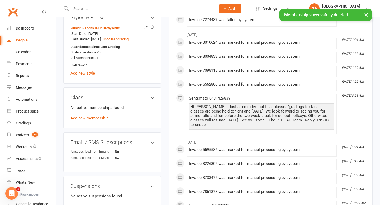
scroll to position [0, 0]
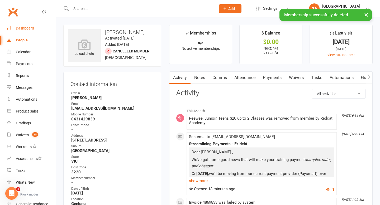
click at [27, 28] on div "Dashboard" at bounding box center [25, 28] width 18 height 4
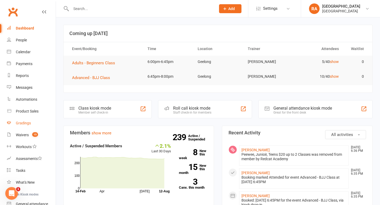
click at [26, 121] on div "Gradings" at bounding box center [23, 123] width 15 height 4
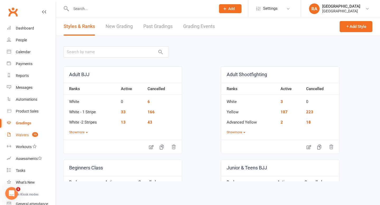
click at [27, 137] on div "Waivers" at bounding box center [22, 135] width 13 height 4
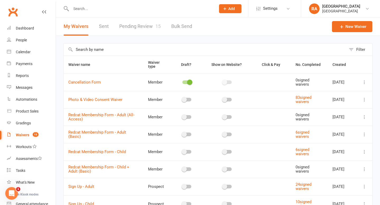
scroll to position [8, 0]
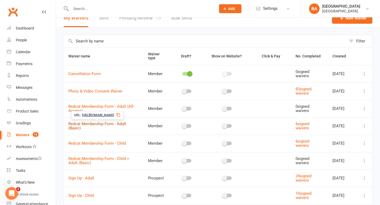
click at [97, 125] on link "Redcat Membership Form - Adult (Basic)" at bounding box center [97, 126] width 58 height 9
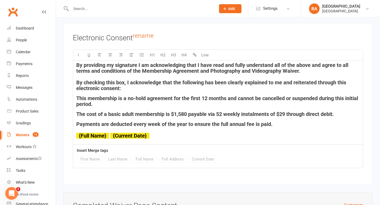
scroll to position [1270, 0]
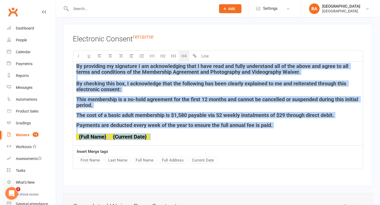
drag, startPoint x: 158, startPoint y: 137, endPoint x: 60, endPoint y: 57, distance: 126.3
copy div "By providing my signature I am acknowledging that I have read and fully underst…"
